Goal: Find specific page/section: Find specific page/section

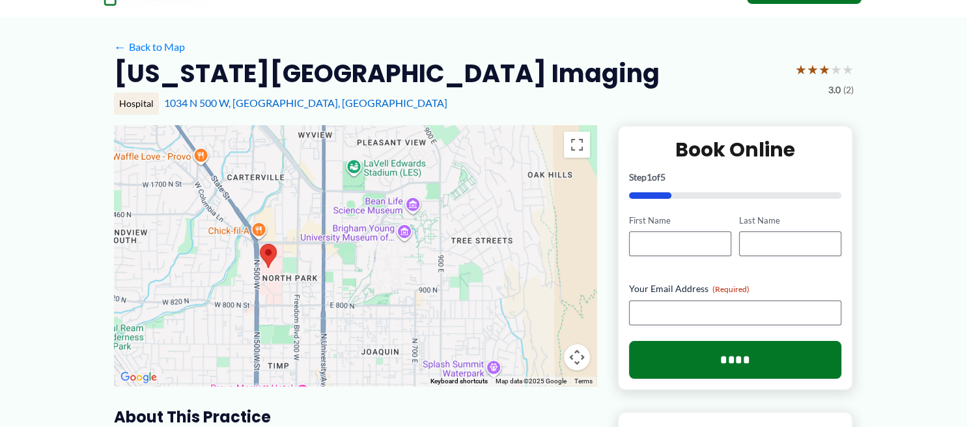
scroll to position [65, 0]
click at [156, 49] on link "← Back to Map" at bounding box center [149, 47] width 71 height 20
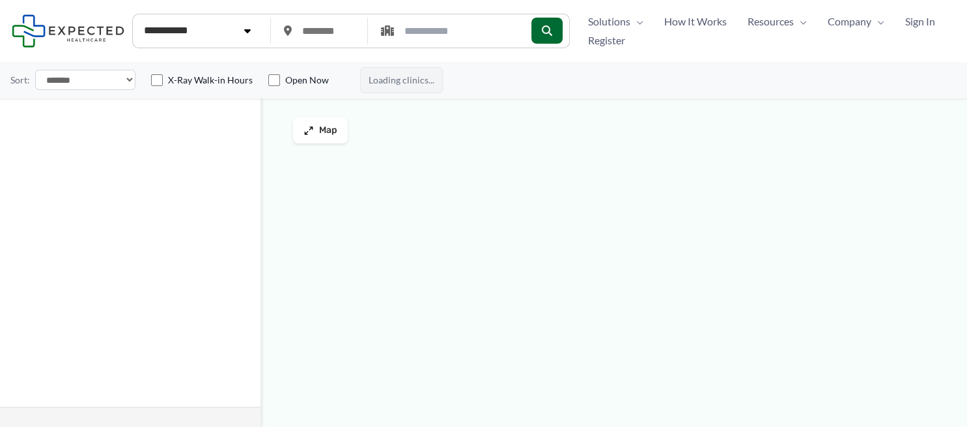
type input "*****"
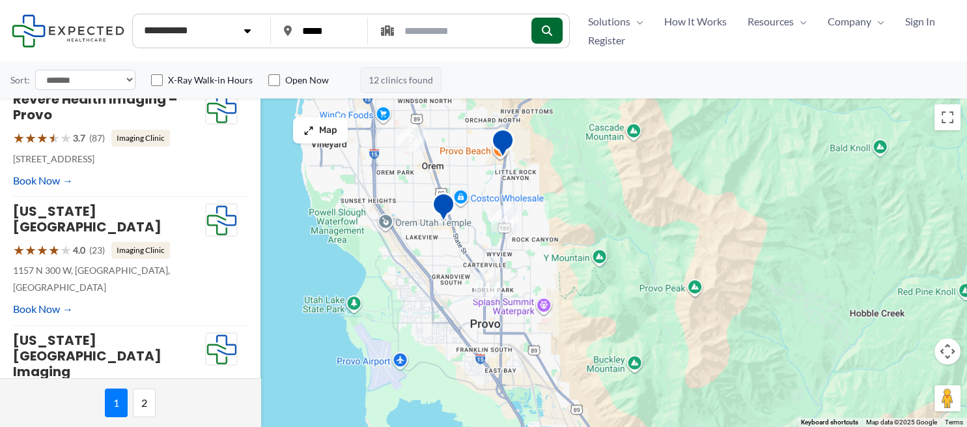
scroll to position [470, 0]
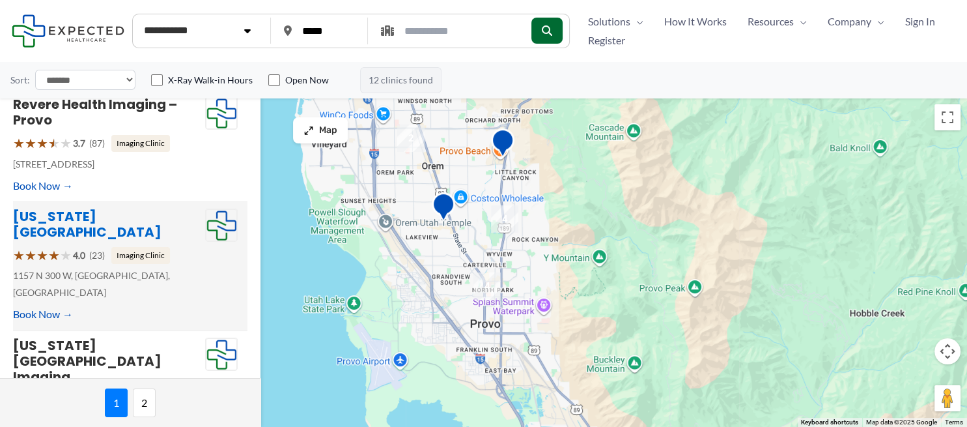
click at [119, 207] on link "Utah Valley Outpatient Center" at bounding box center [87, 224] width 148 height 34
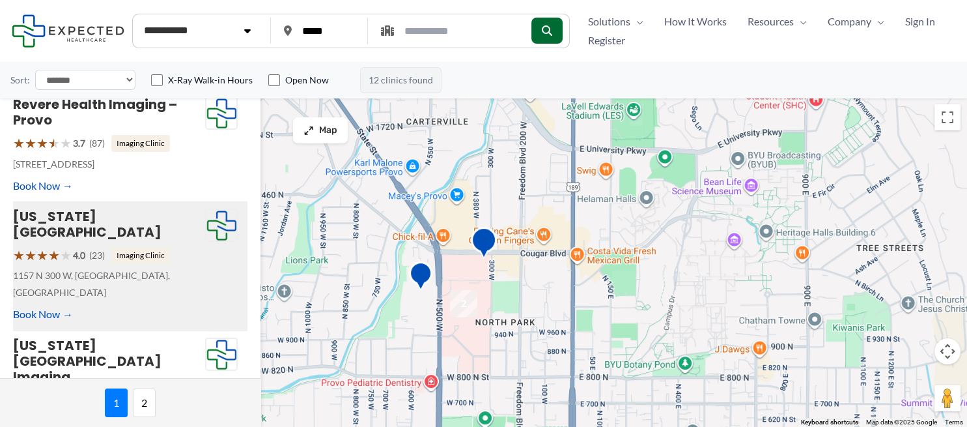
click at [483, 241] on img "Utah Valley Outpatient Center" at bounding box center [484, 244] width 36 height 46
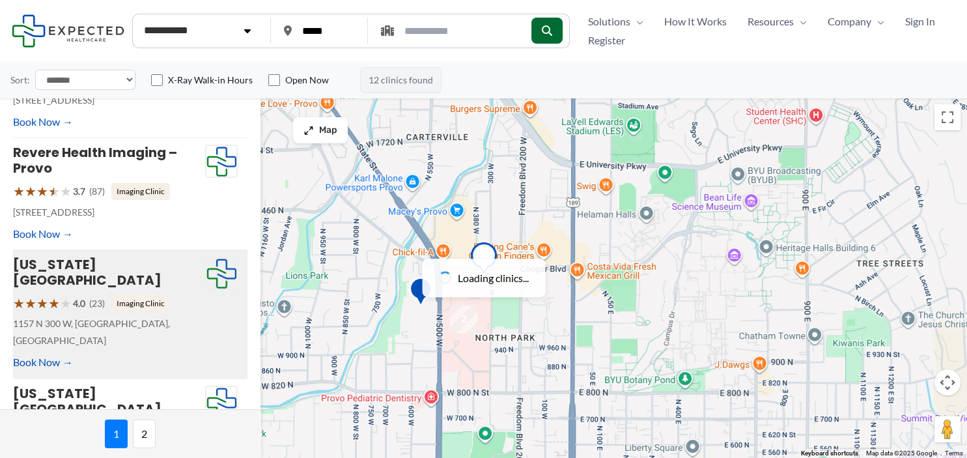
scroll to position [0, 0]
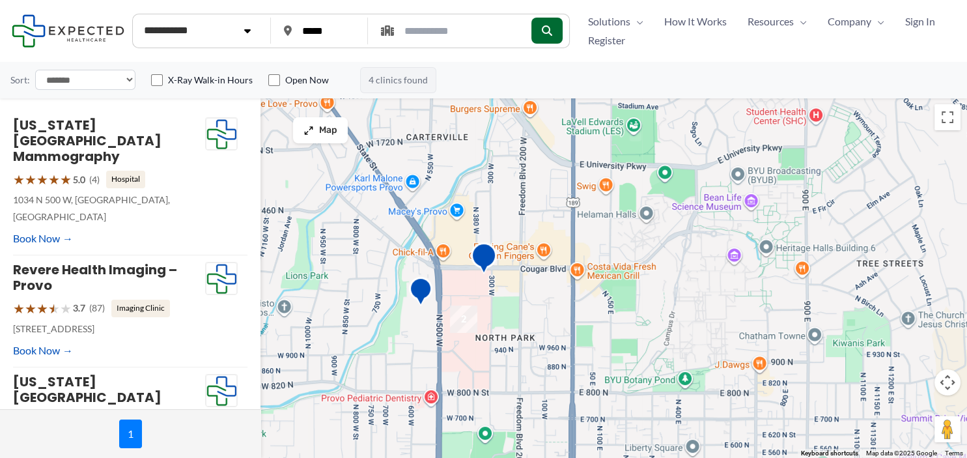
click at [483, 262] on img "Utah Valley Outpatient Center" at bounding box center [484, 260] width 36 height 46
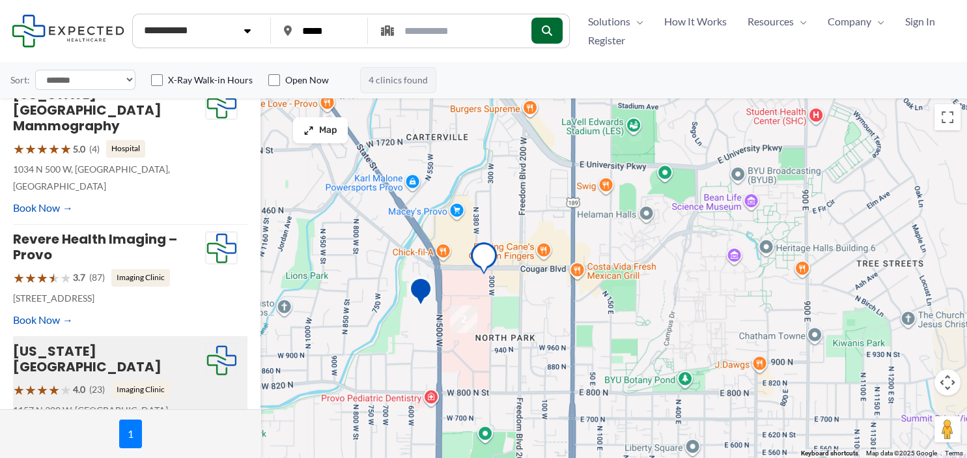
click at [483, 262] on img "Utah Valley Outpatient Center" at bounding box center [484, 260] width 36 height 46
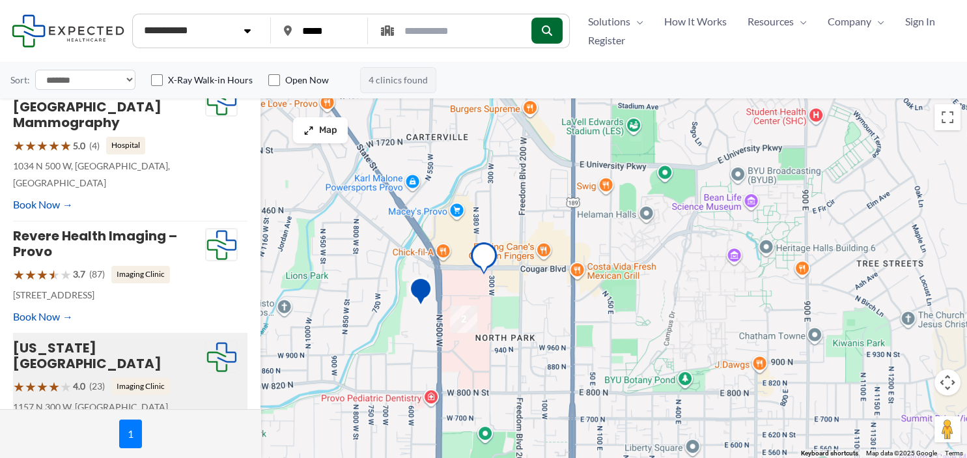
scroll to position [36, 0]
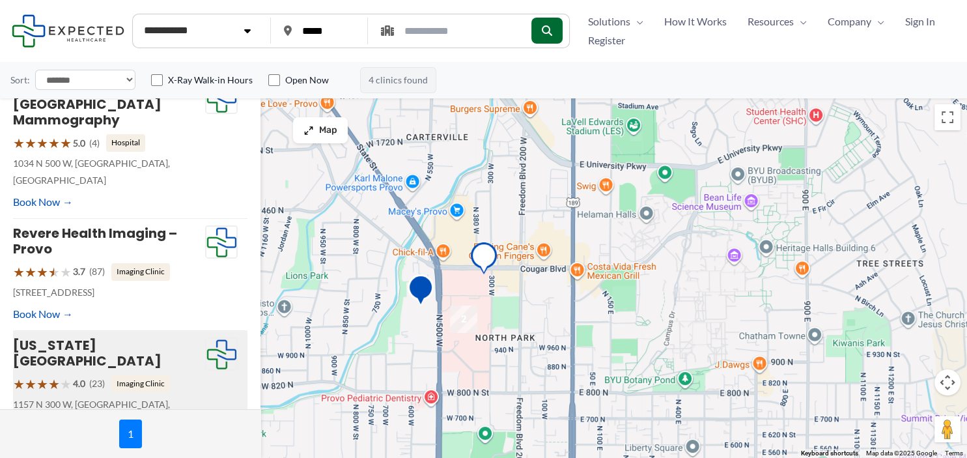
click at [420, 289] on img "Revere Health Imaging &#8211; Provo" at bounding box center [420, 292] width 36 height 46
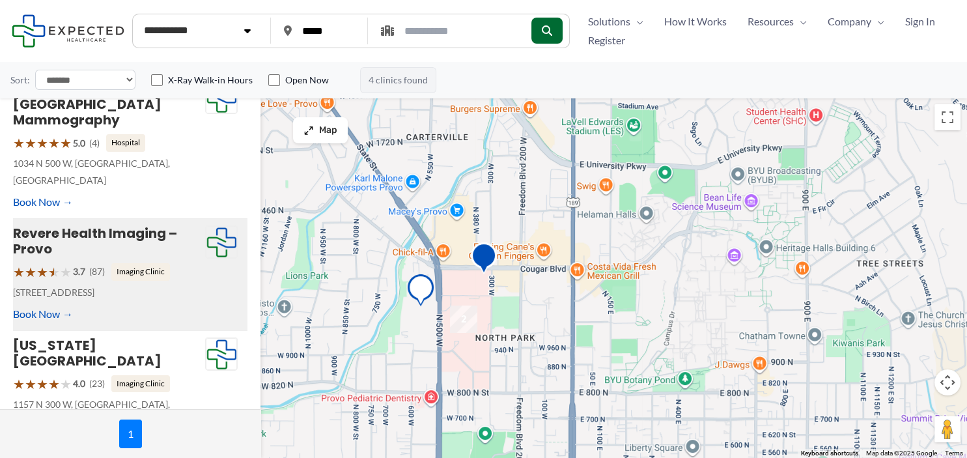
click at [488, 254] on img "Utah Valley Outpatient Center" at bounding box center [484, 260] width 36 height 46
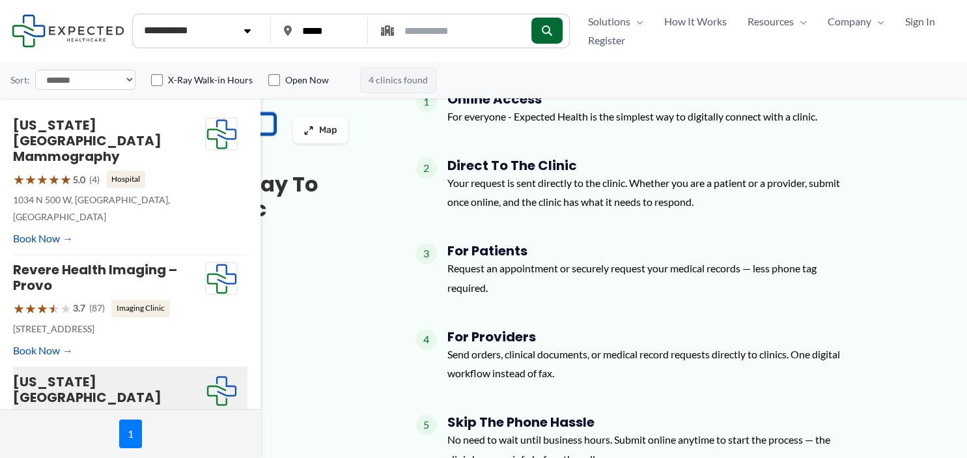
scroll to position [379, 0]
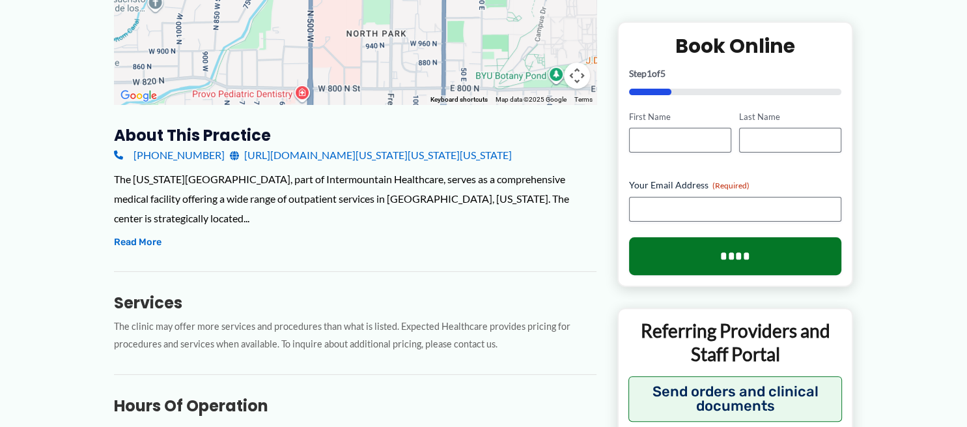
scroll to position [346, 0]
click at [136, 234] on button "Read More" at bounding box center [138, 242] width 48 height 16
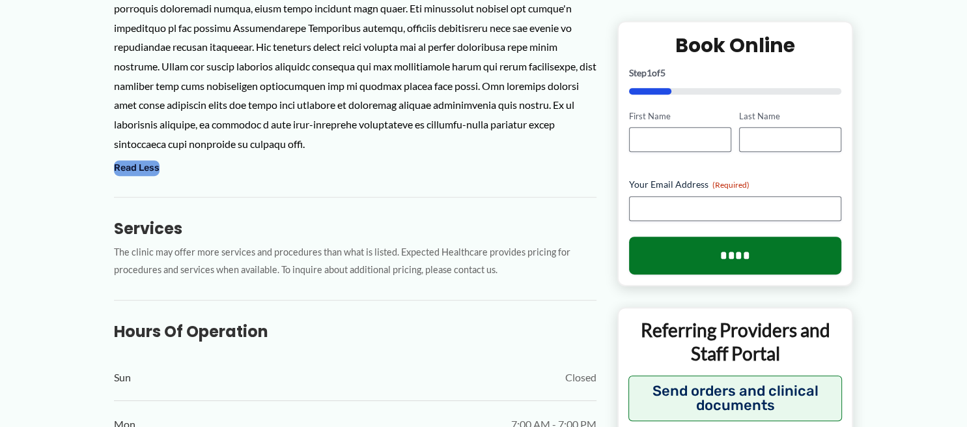
scroll to position [636, 0]
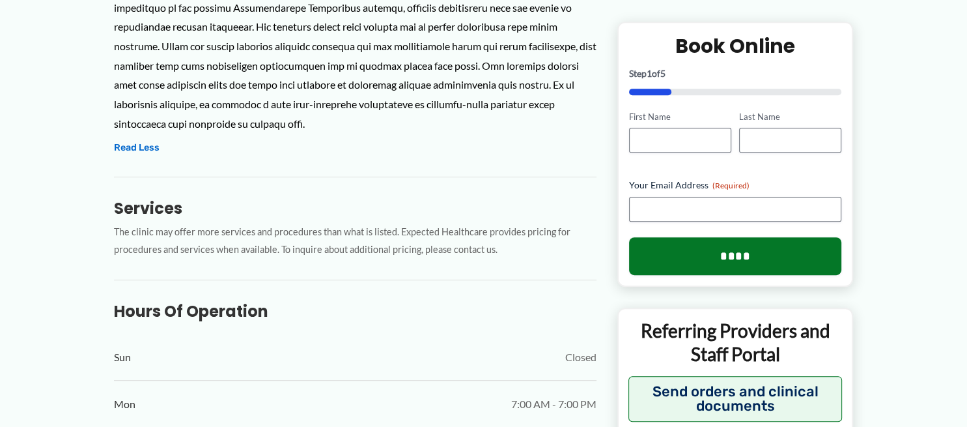
click at [147, 198] on h3 "Services" at bounding box center [355, 208] width 483 height 20
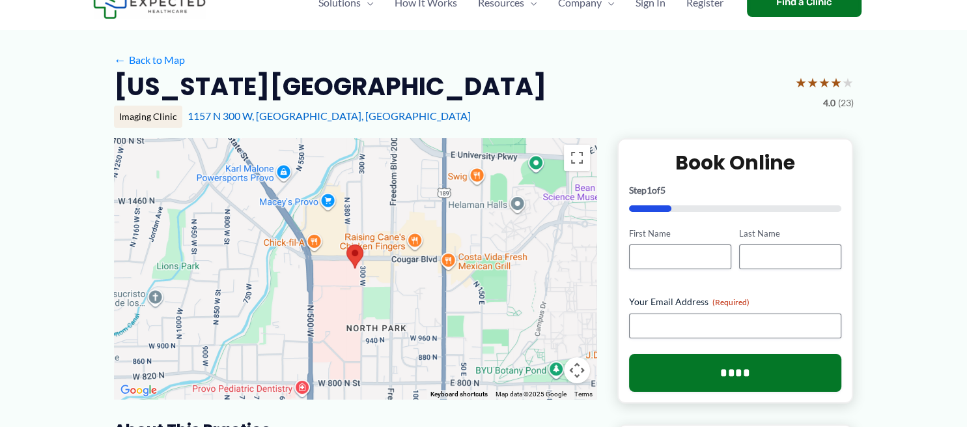
scroll to position [0, 0]
